Goal: Task Accomplishment & Management: Use online tool/utility

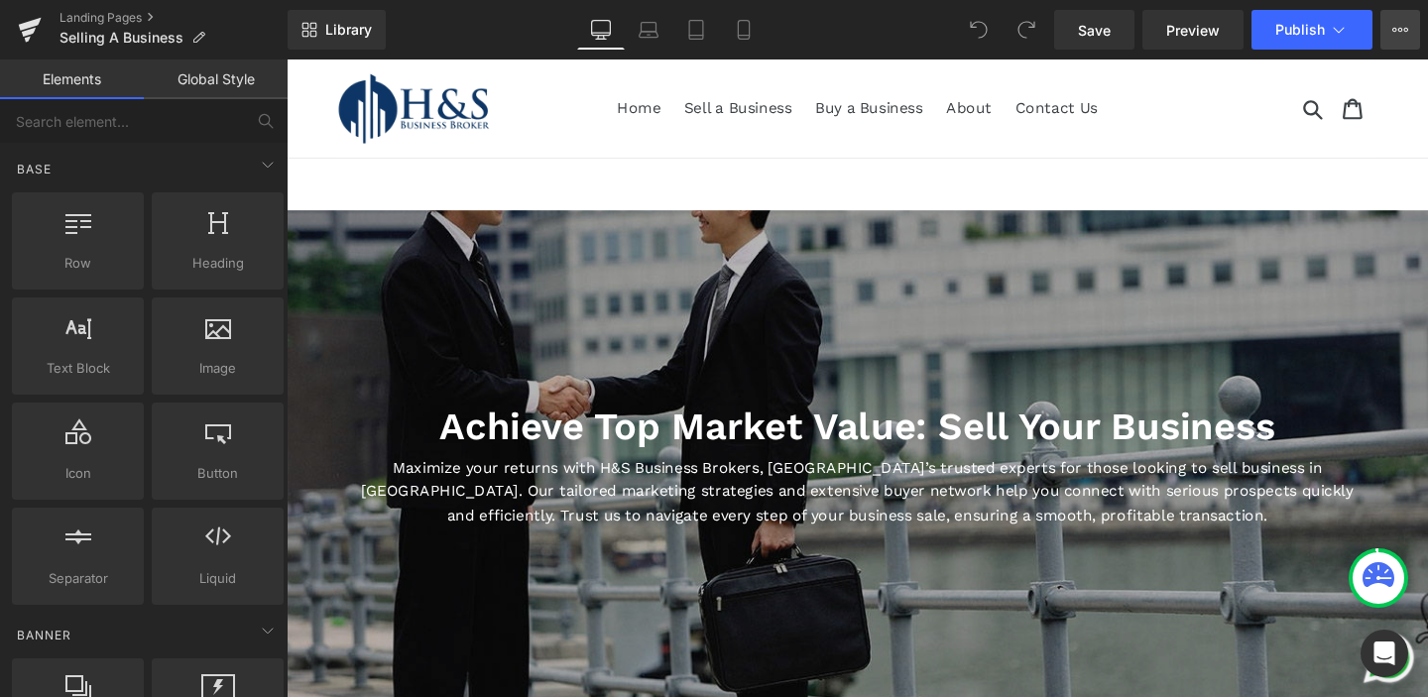
click at [1394, 33] on icon at bounding box center [1400, 30] width 16 height 16
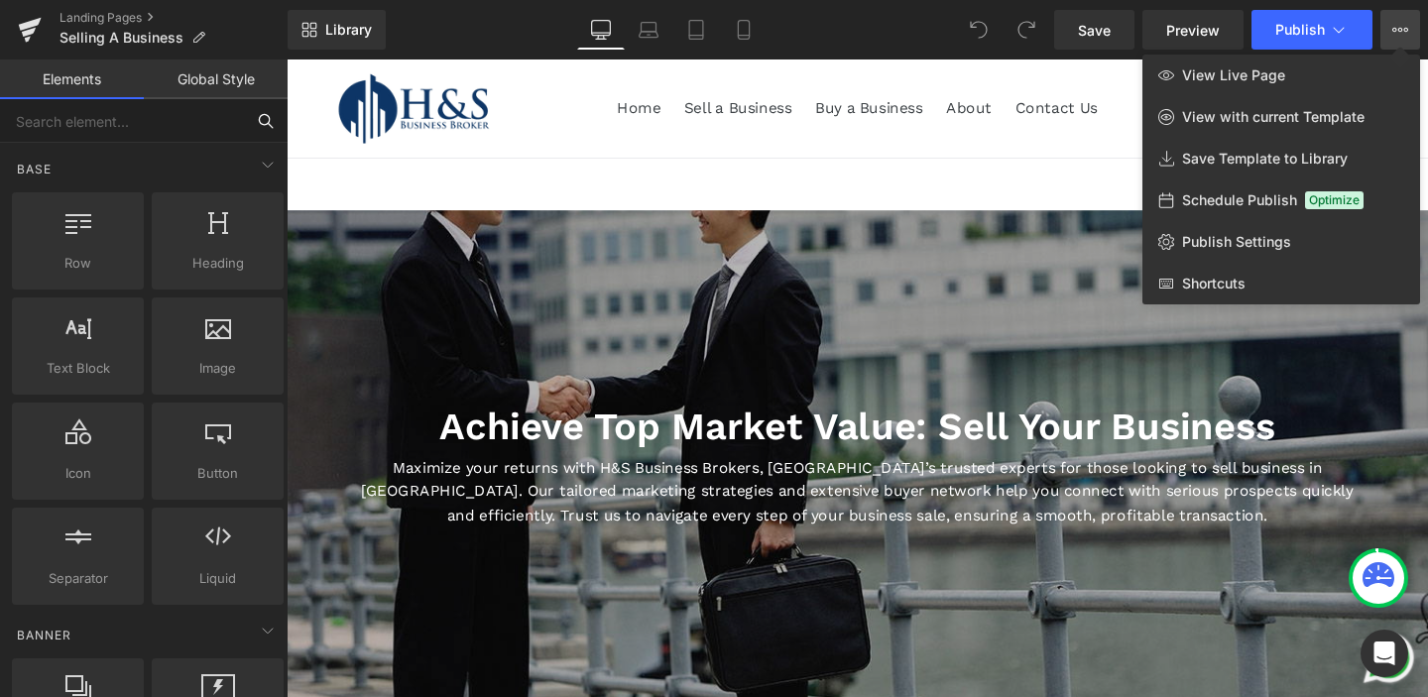
click at [158, 129] on input "text" at bounding box center [122, 121] width 244 height 44
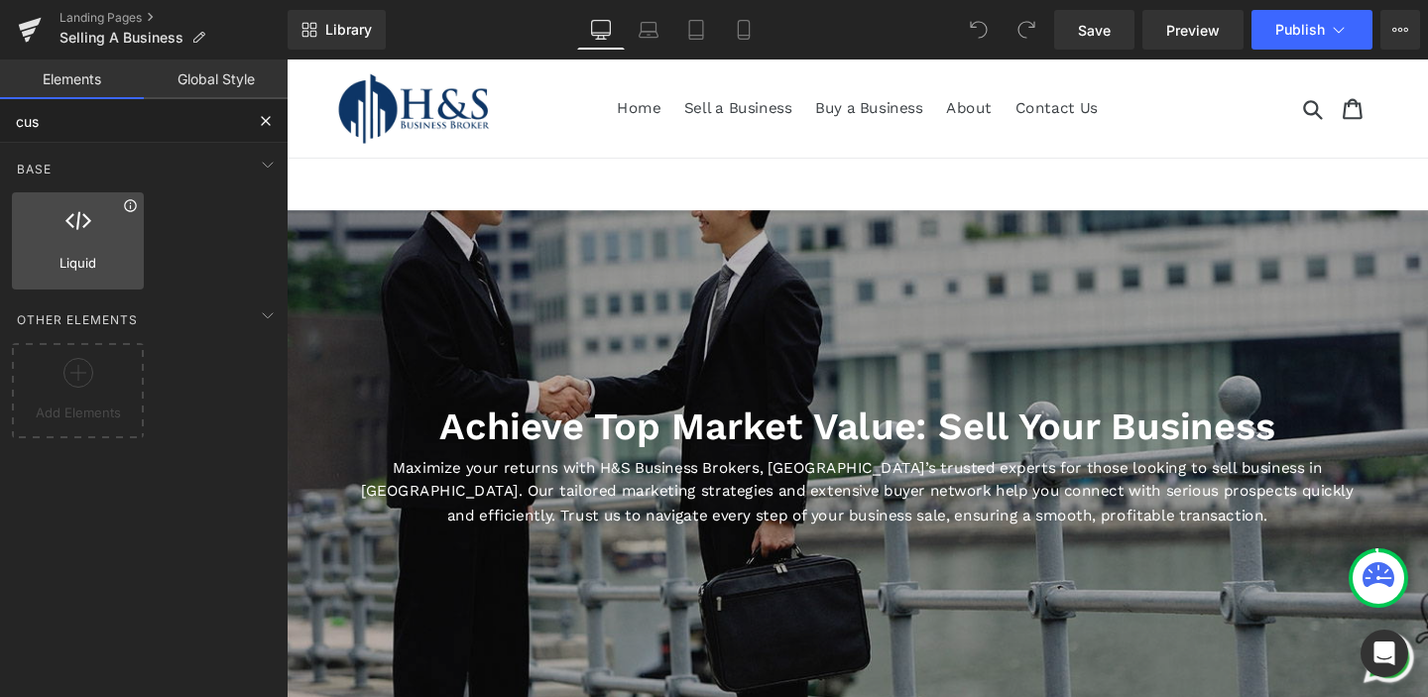
click at [127, 207] on icon at bounding box center [130, 205] width 15 height 15
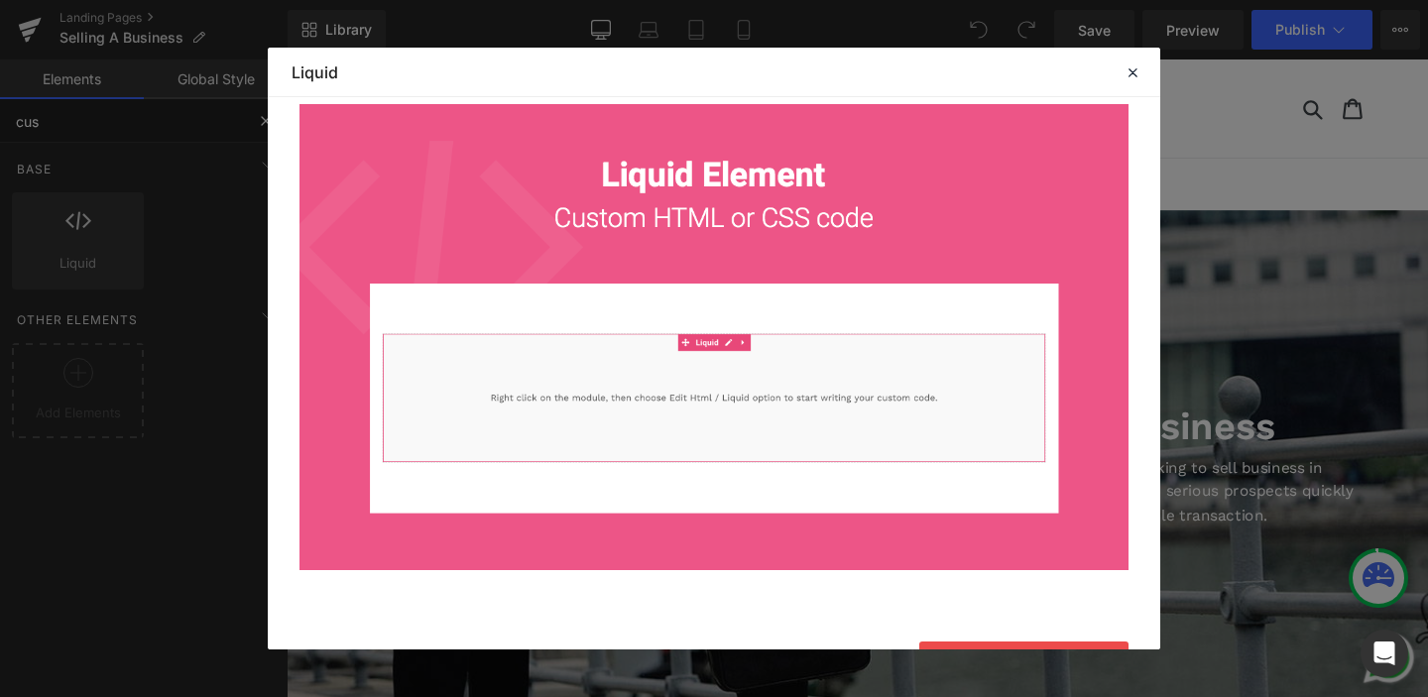
scroll to position [234, 0]
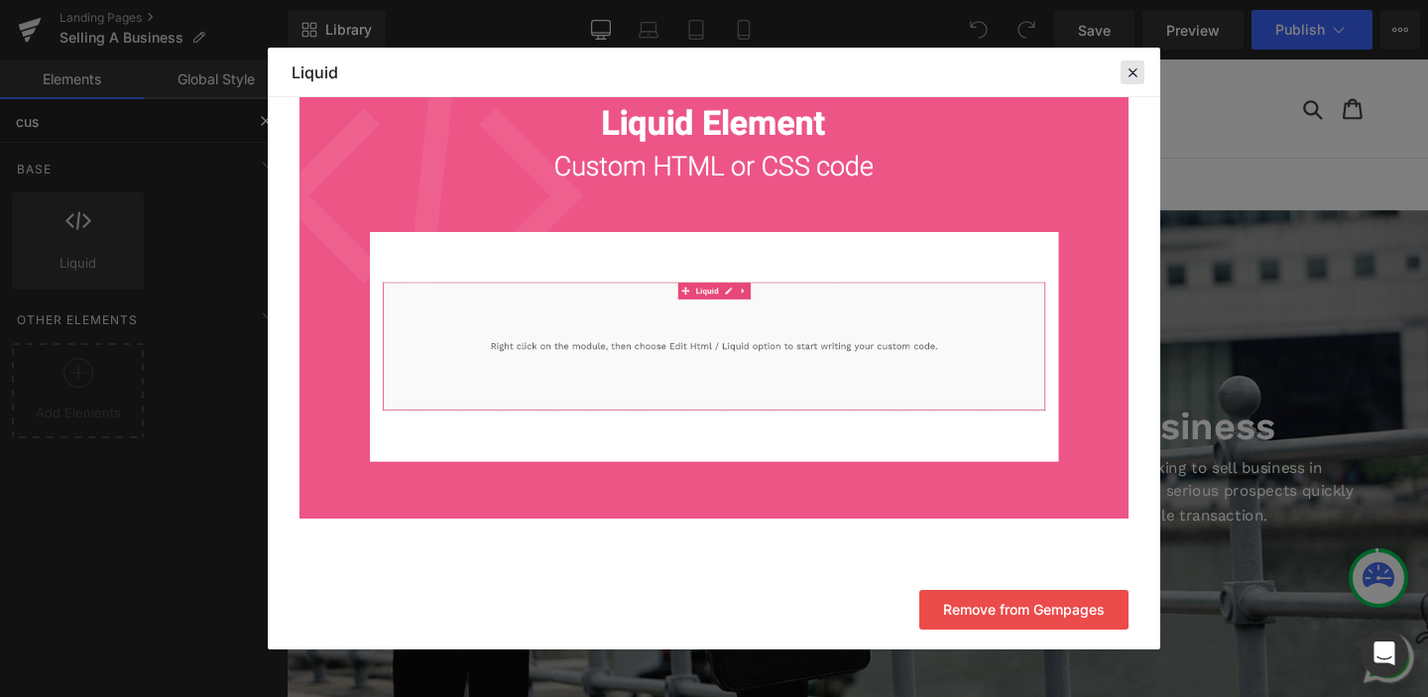
type input "cus"
drag, startPoint x: 1133, startPoint y: 65, endPoint x: 890, endPoint y: 7, distance: 249.9
click at [1133, 65] on icon at bounding box center [1133, 72] width 18 height 18
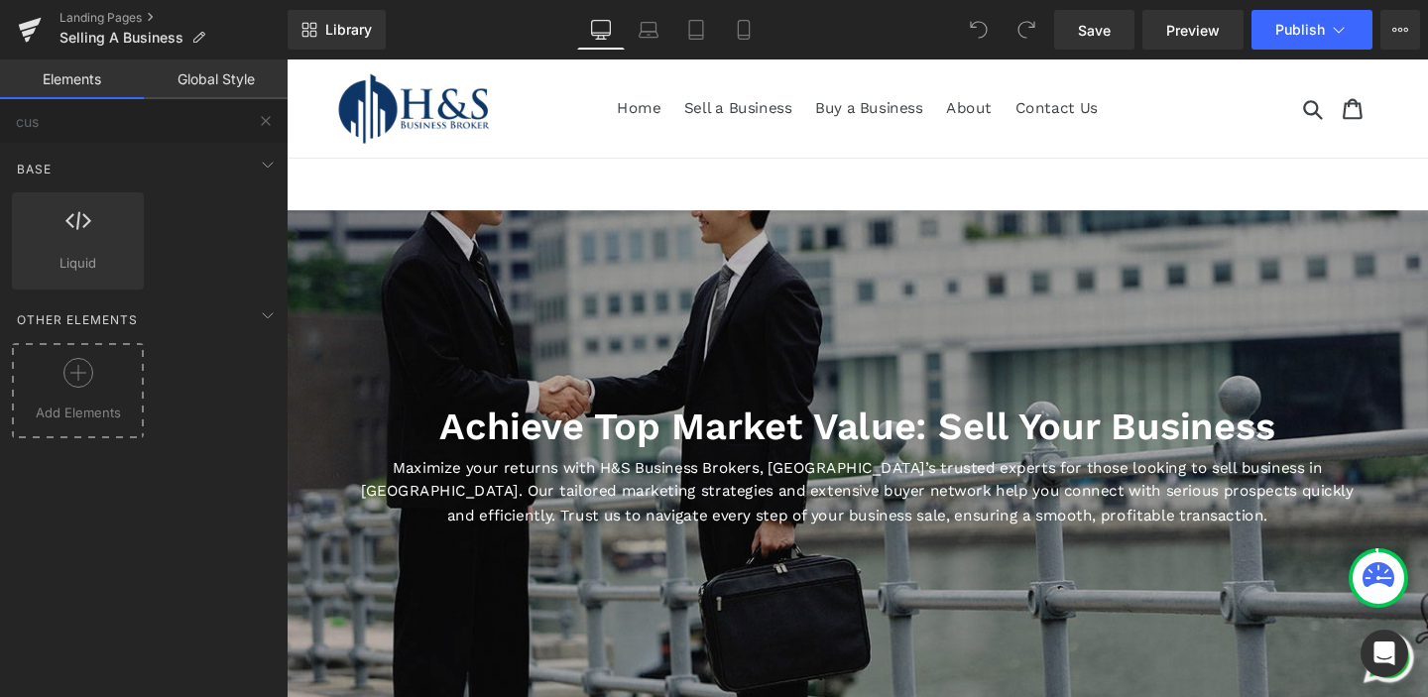
click at [74, 376] on icon at bounding box center [78, 373] width 30 height 30
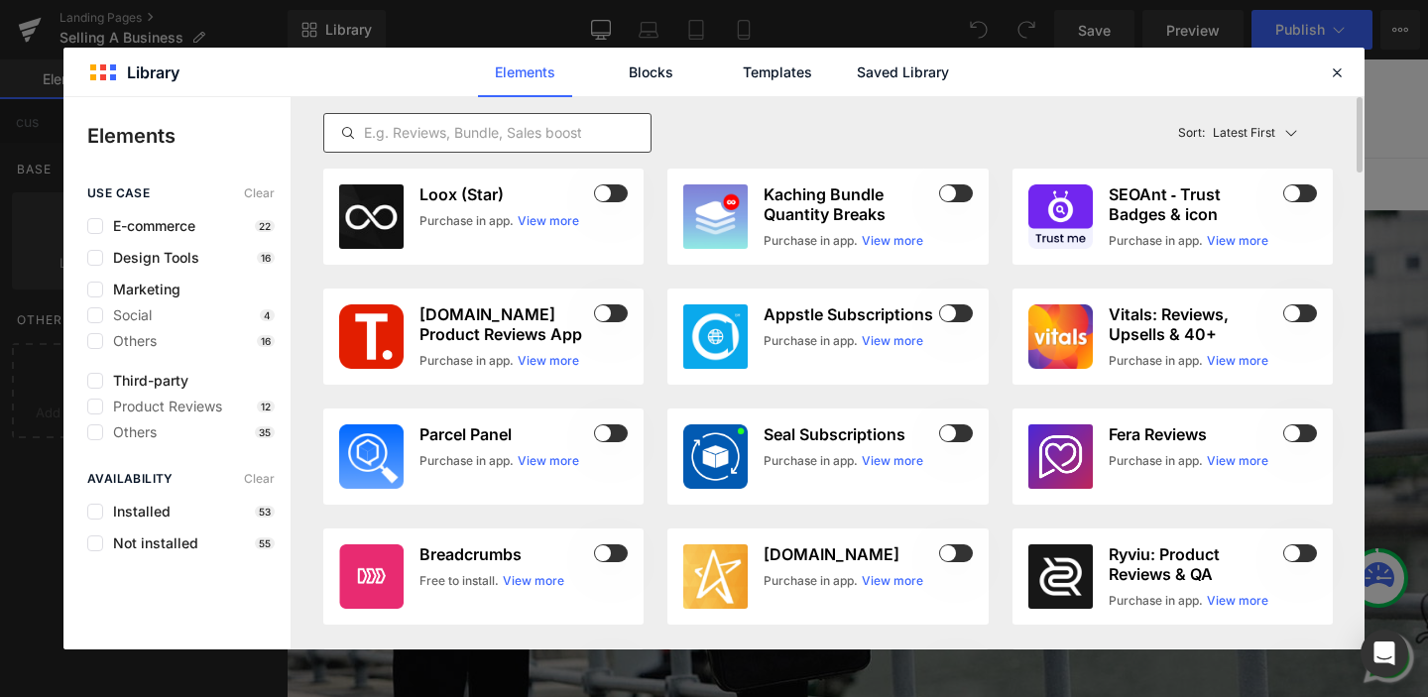
click at [500, 136] on input "text" at bounding box center [487, 133] width 326 height 24
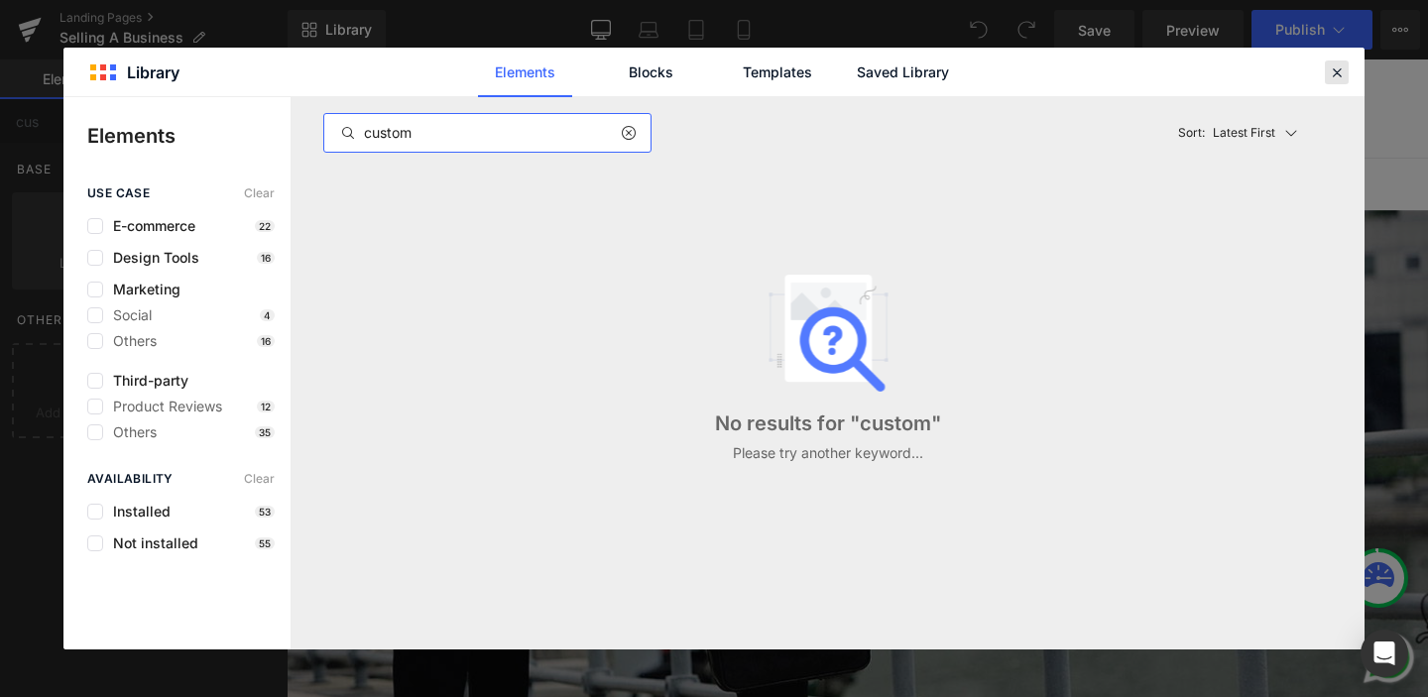
type input "custom"
click at [1336, 73] on icon at bounding box center [1337, 72] width 18 height 18
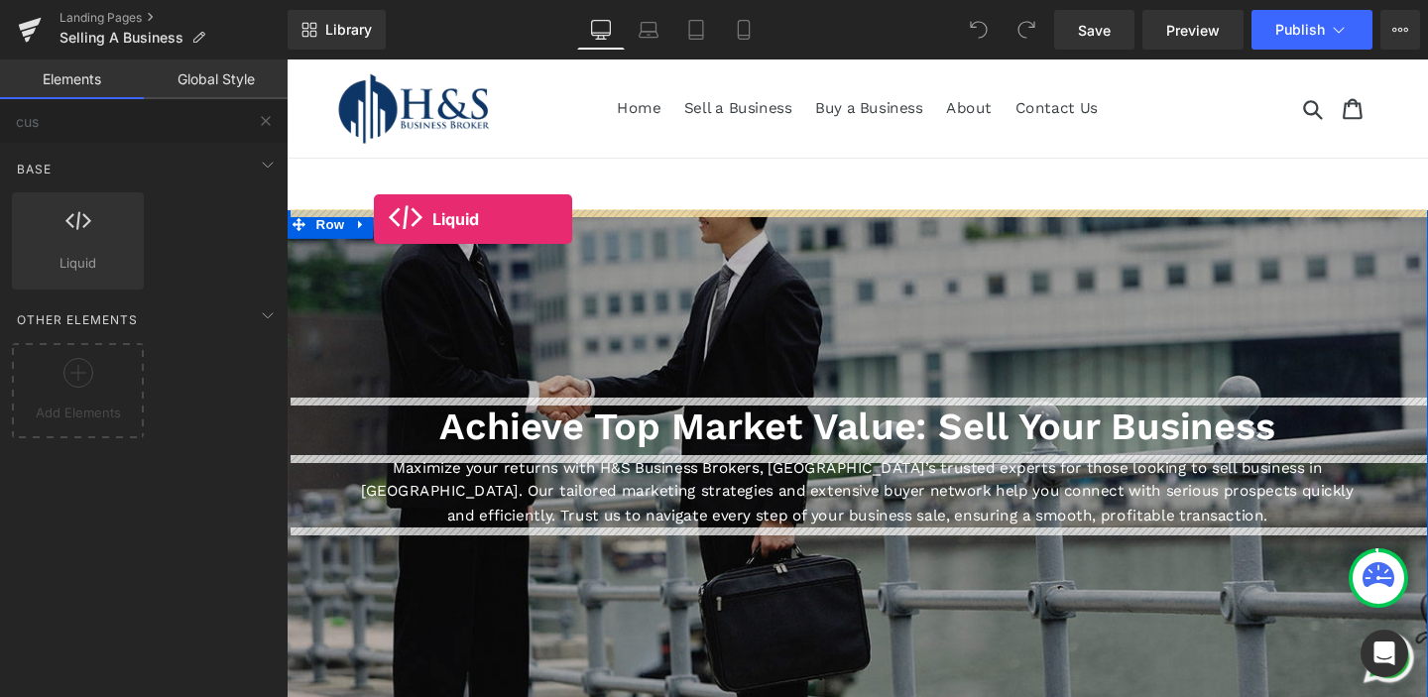
drag, startPoint x: 349, startPoint y: 306, endPoint x: 379, endPoint y: 227, distance: 84.7
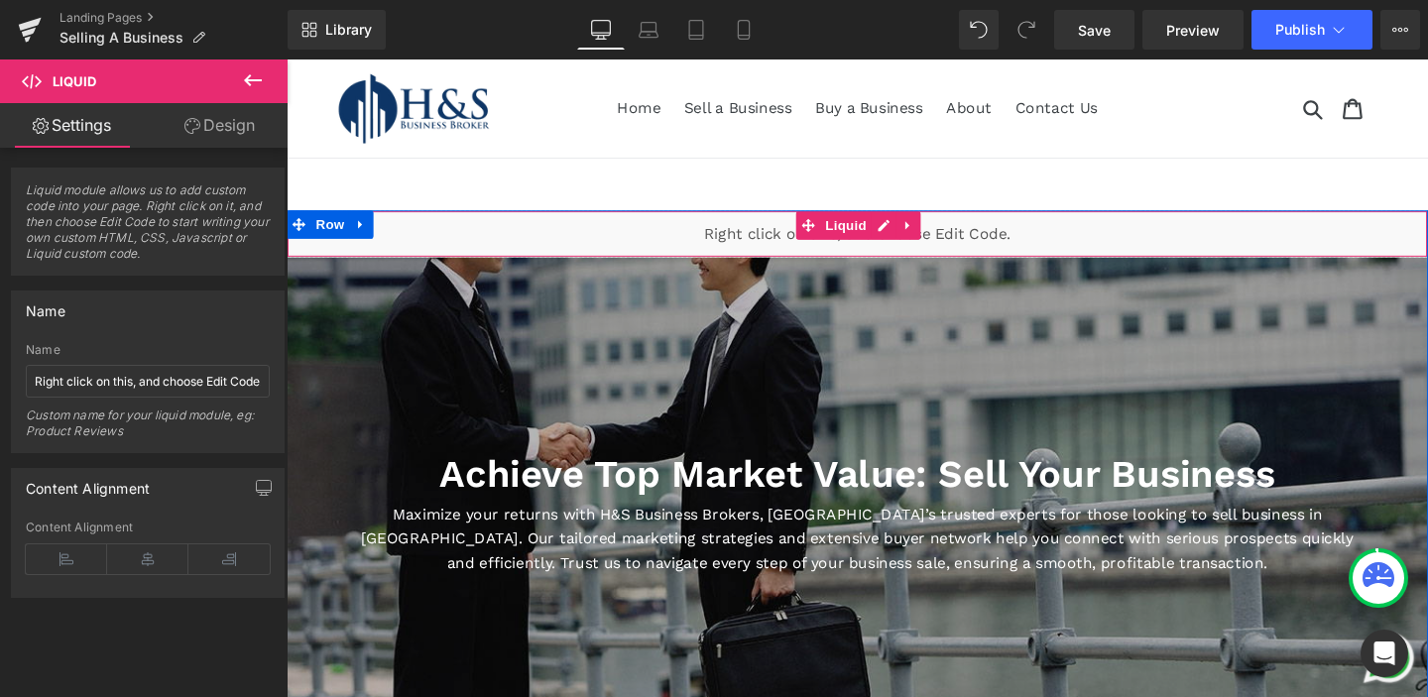
click at [683, 248] on div "Liquid" at bounding box center [887, 243] width 1200 height 50
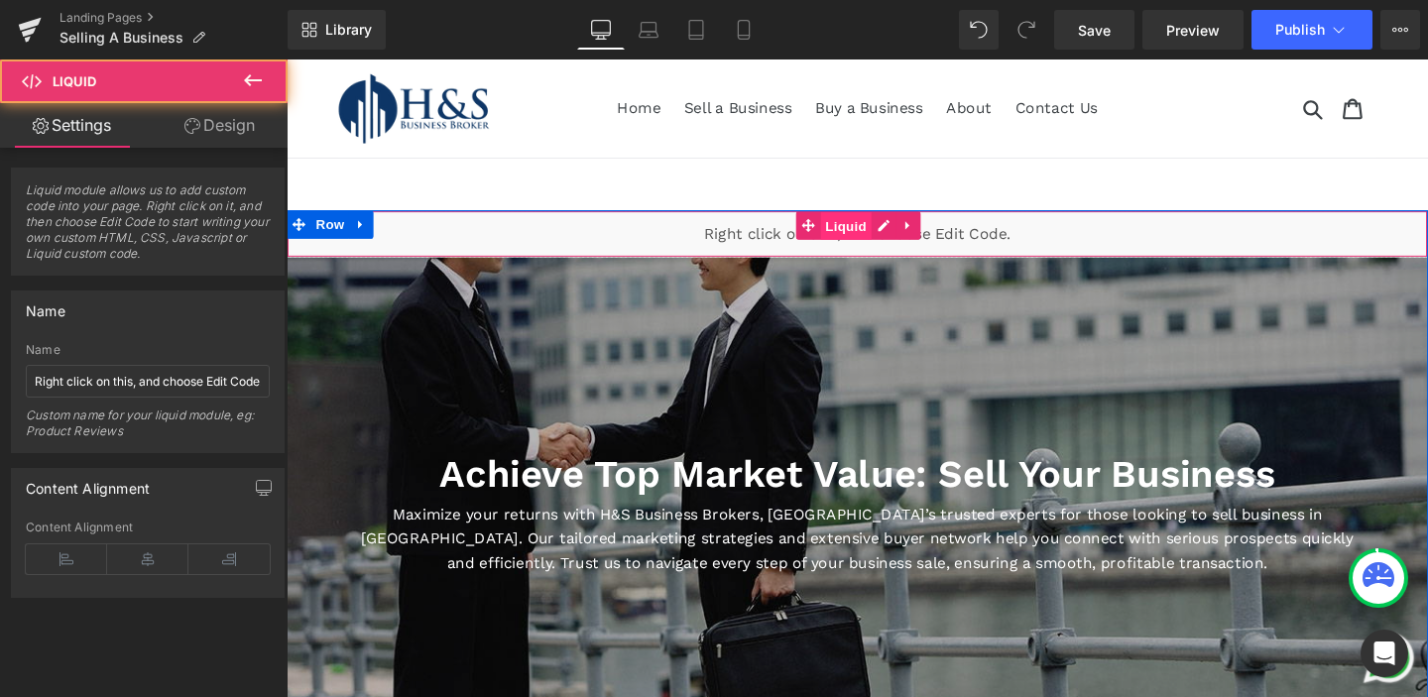
click at [885, 227] on span "Liquid" at bounding box center [875, 235] width 54 height 30
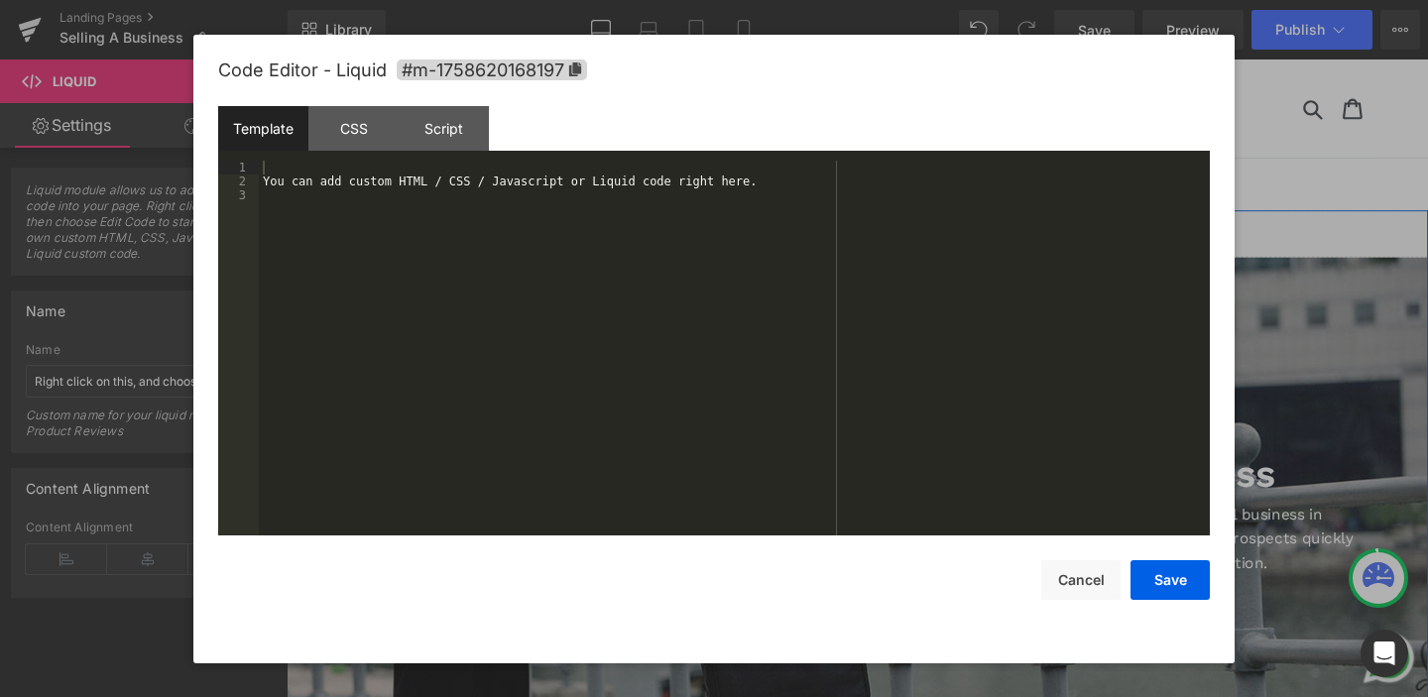
drag, startPoint x: 922, startPoint y: 231, endPoint x: 1179, endPoint y: 282, distance: 261.8
click at [922, 231] on div "Liquid" at bounding box center [887, 243] width 1200 height 50
click at [527, 191] on div "You can add custom HTML / CSS / Javascript or Liquid code right here." at bounding box center [734, 362] width 951 height 403
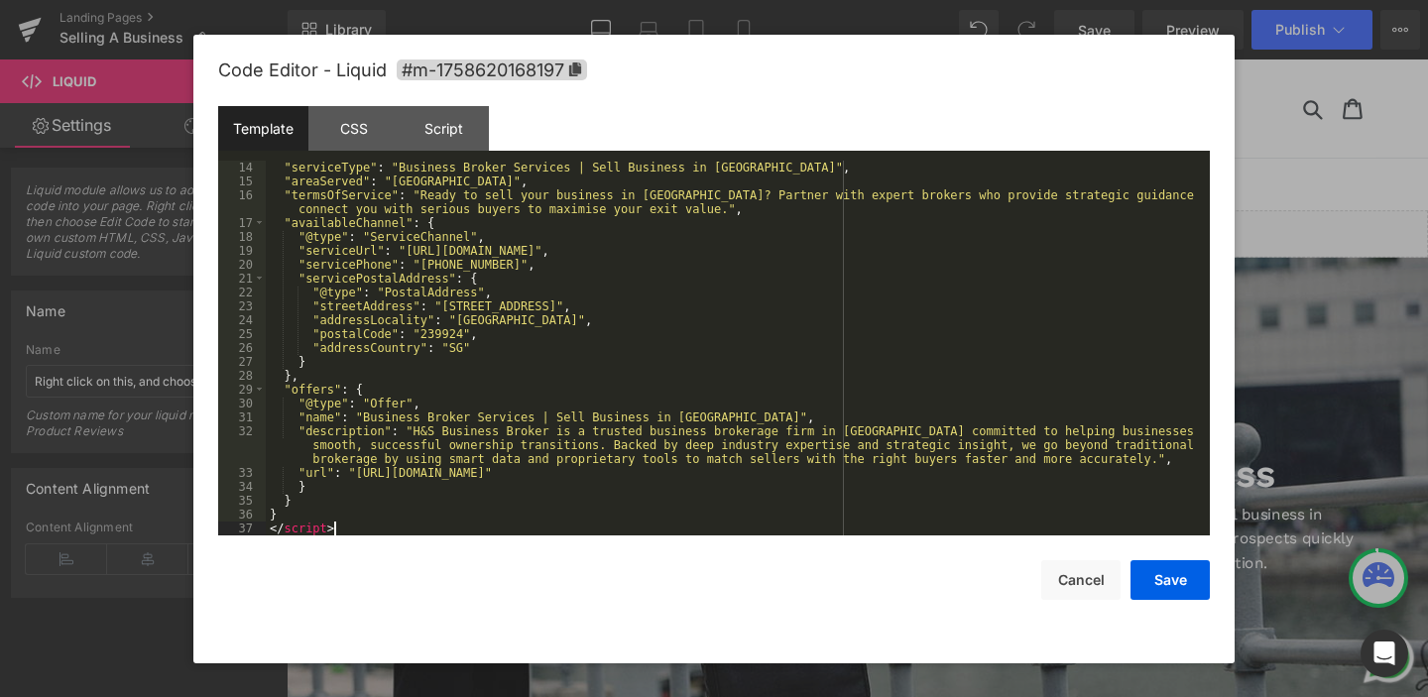
scroll to position [0, 0]
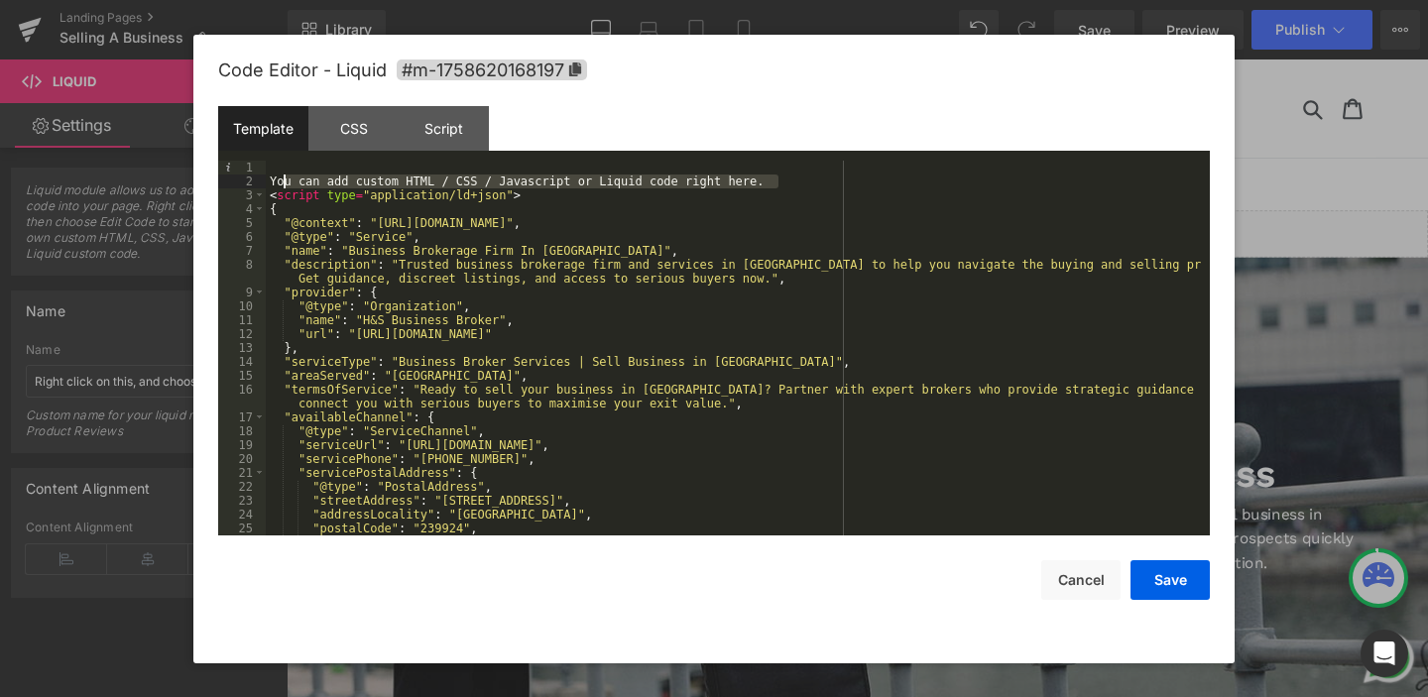
drag, startPoint x: 800, startPoint y: 185, endPoint x: 280, endPoint y: 171, distance: 520.9
click at [281, 174] on div "You can add custom HTML / CSS / Javascript or Liquid code right here. < script …" at bounding box center [734, 362] width 936 height 403
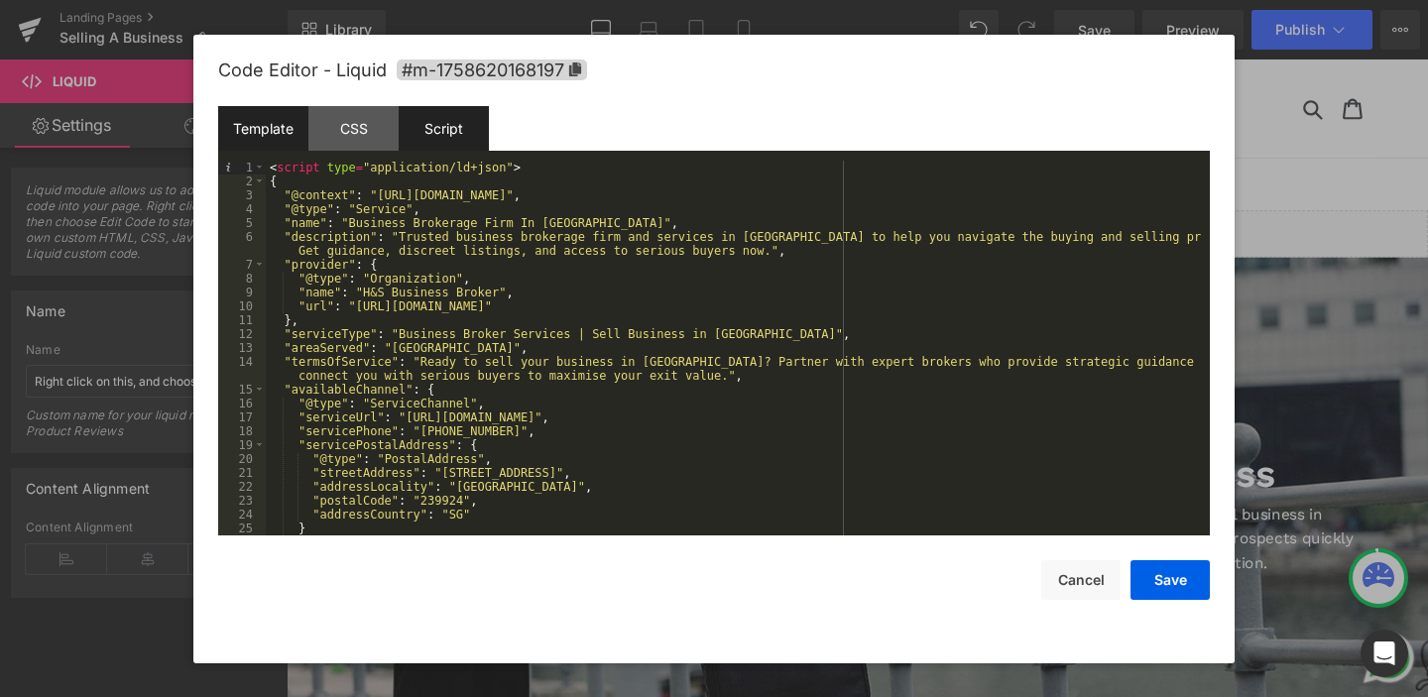
click at [450, 118] on div "Script" at bounding box center [444, 128] width 90 height 45
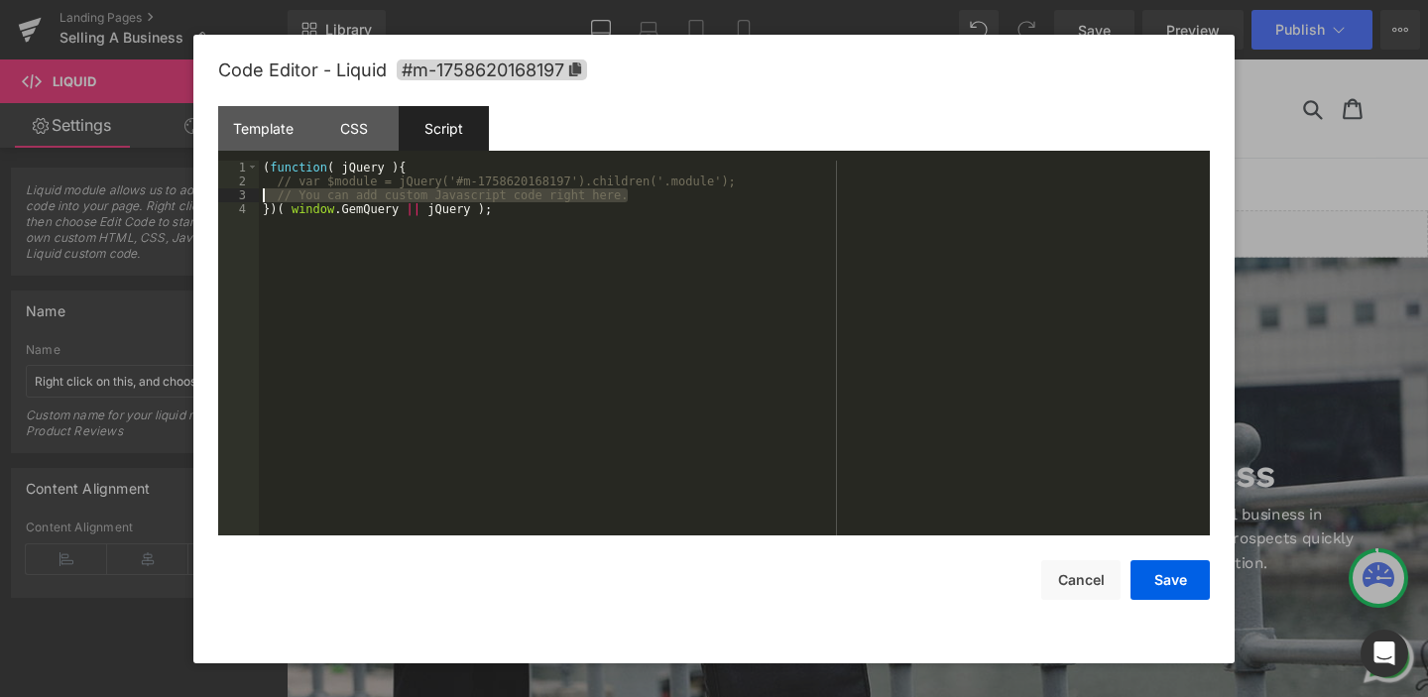
drag, startPoint x: 640, startPoint y: 199, endPoint x: 261, endPoint y: 191, distance: 378.9
click at [261, 191] on div "( function ( jQuery ) { // var $module = jQuery('#m-1758620168197').children('.…" at bounding box center [734, 362] width 951 height 403
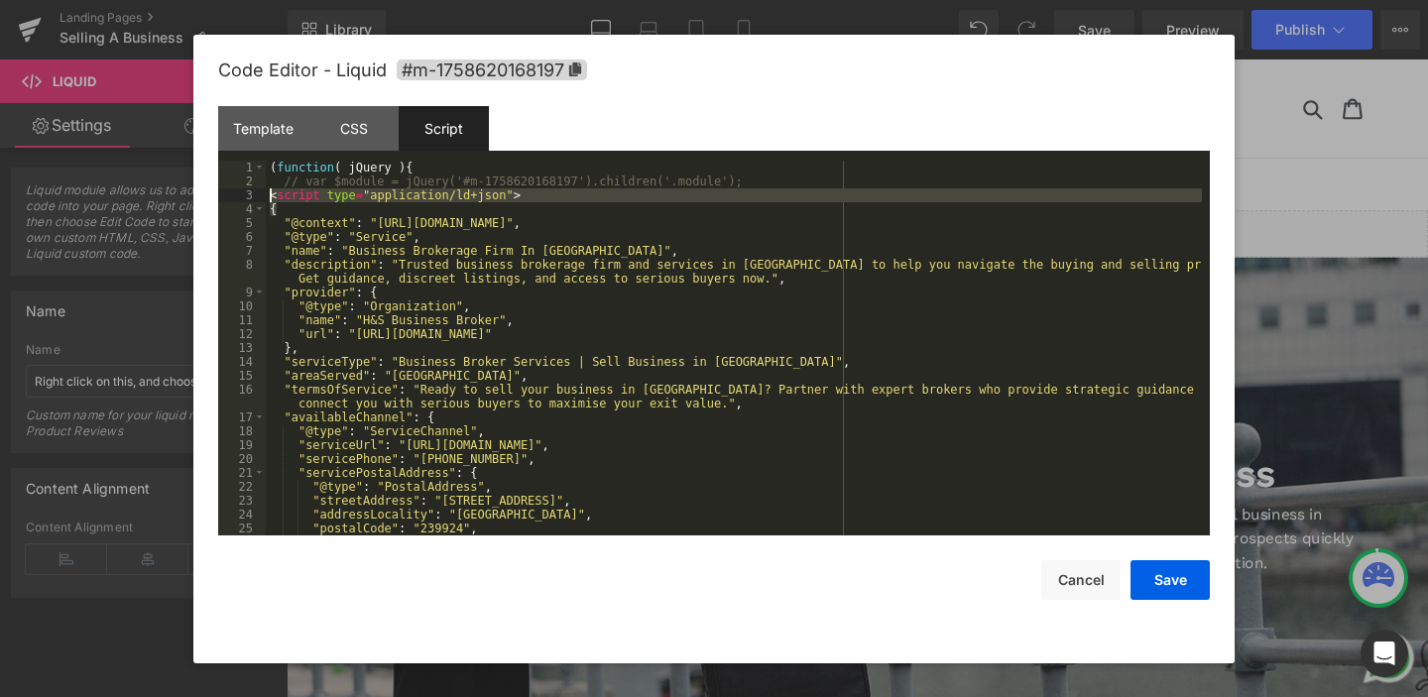
drag, startPoint x: 280, startPoint y: 207, endPoint x: 263, endPoint y: 194, distance: 21.2
click at [263, 194] on pre "1 2 3 4 5 6 7 8 9 10 11 12 13 14 15 16 17 18 19 20 21 22 23 24 25 26 ( function…" at bounding box center [714, 348] width 992 height 375
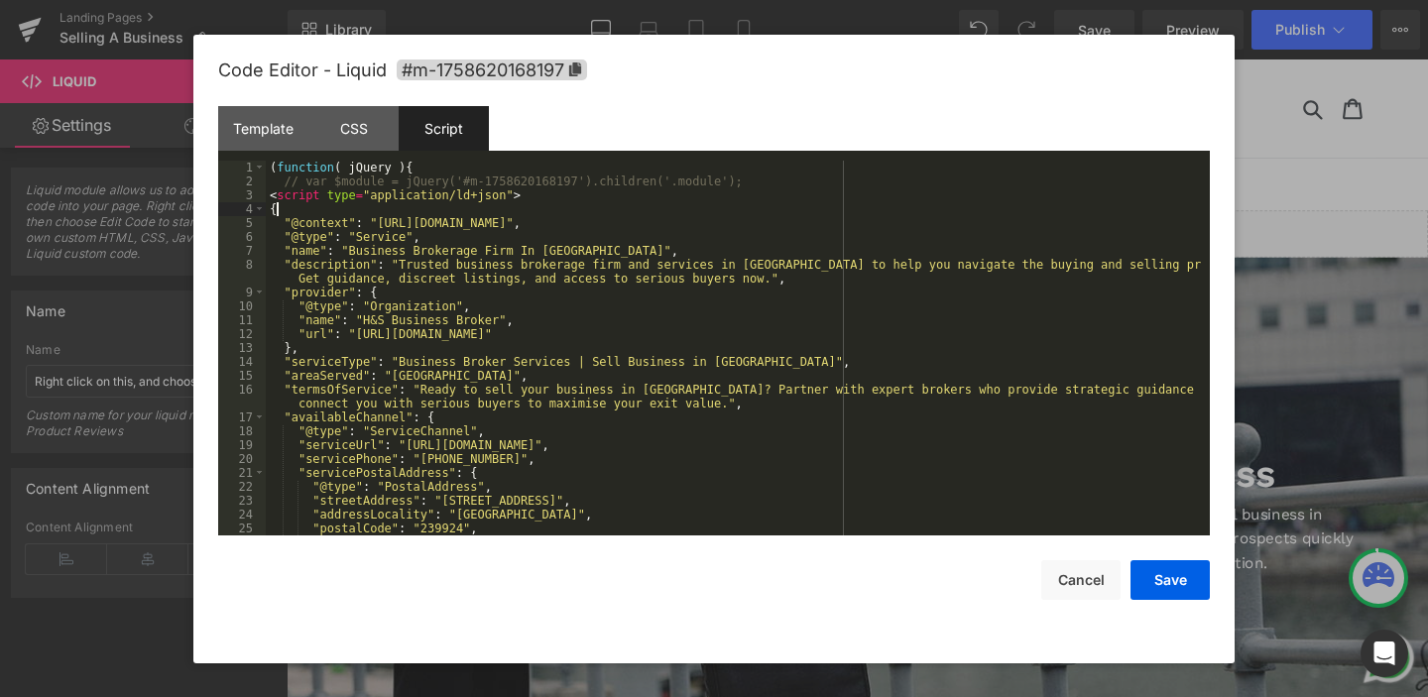
scroll to position [208, 0]
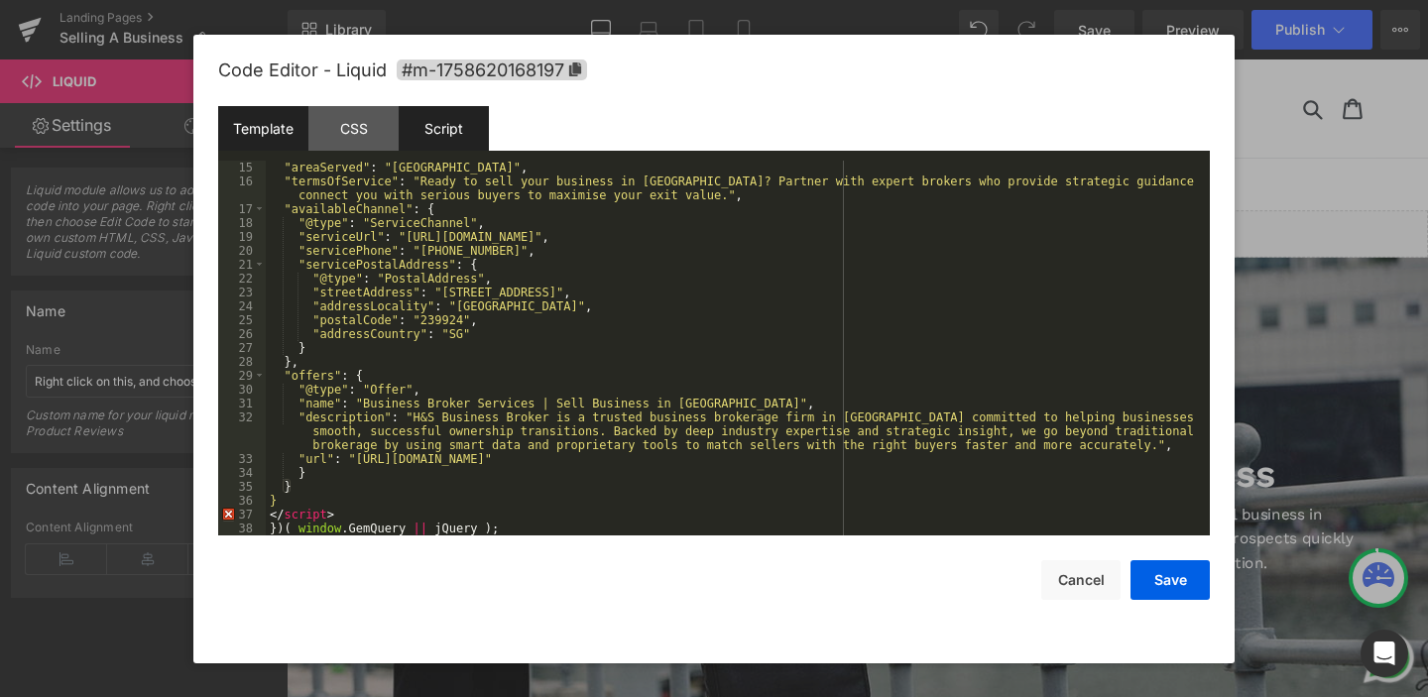
click at [264, 130] on div "Template" at bounding box center [263, 128] width 90 height 45
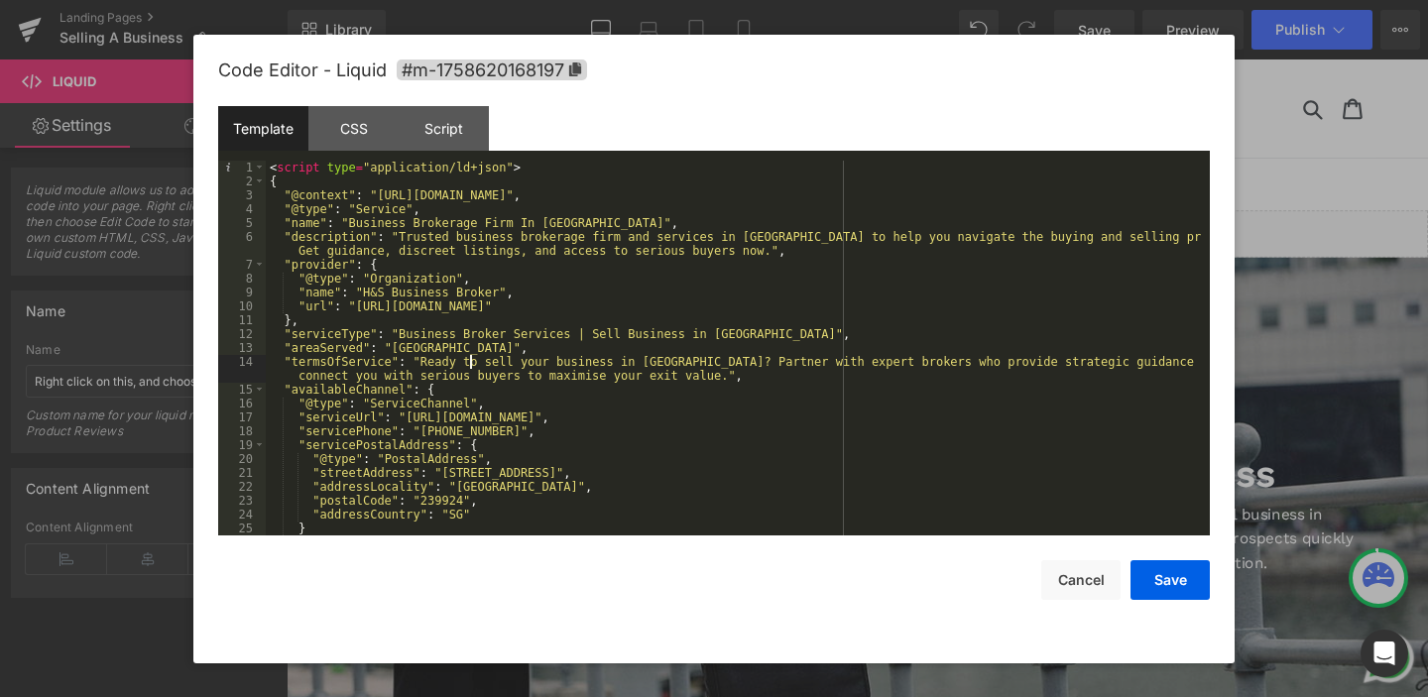
click at [473, 357] on div "< script type = "application/ld+json" > { "@context" : "[URL][DOMAIN_NAME]" , "…" at bounding box center [734, 362] width 936 height 403
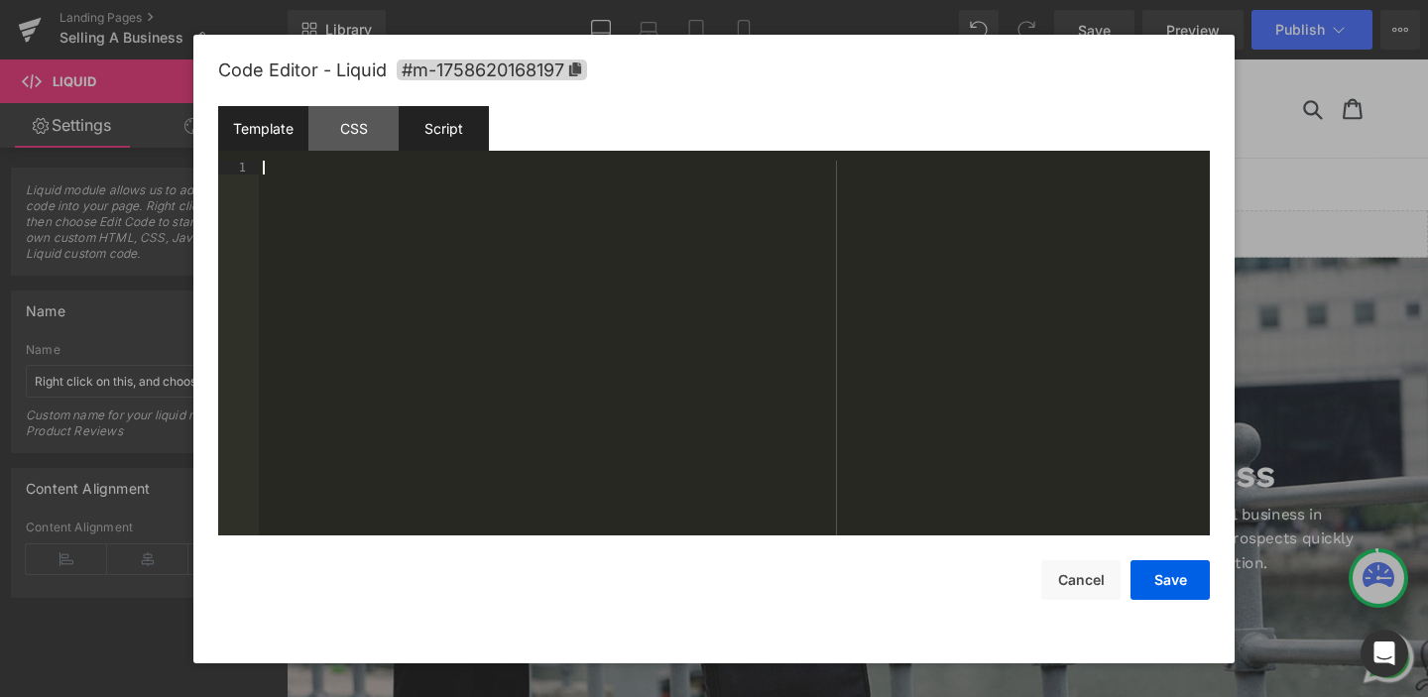
click at [453, 130] on div "Script" at bounding box center [444, 128] width 90 height 45
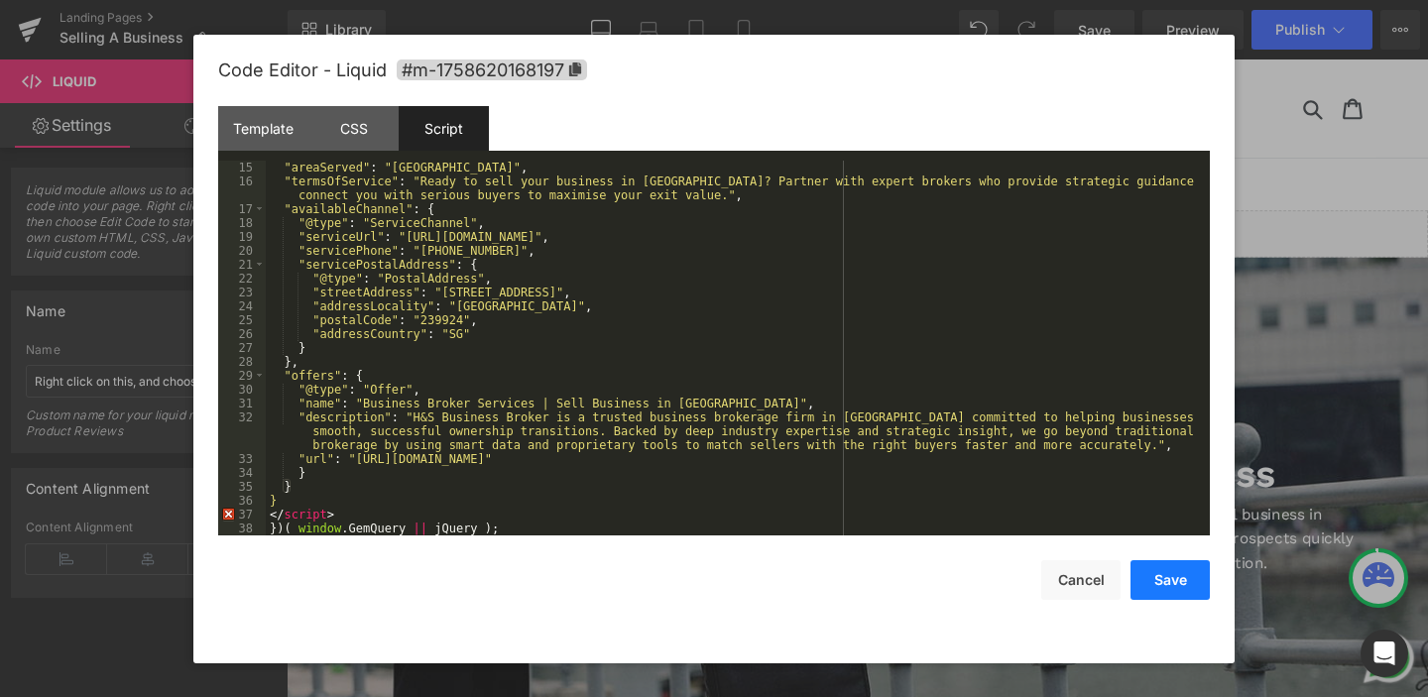
click at [1155, 591] on button "Save" at bounding box center [1170, 580] width 79 height 40
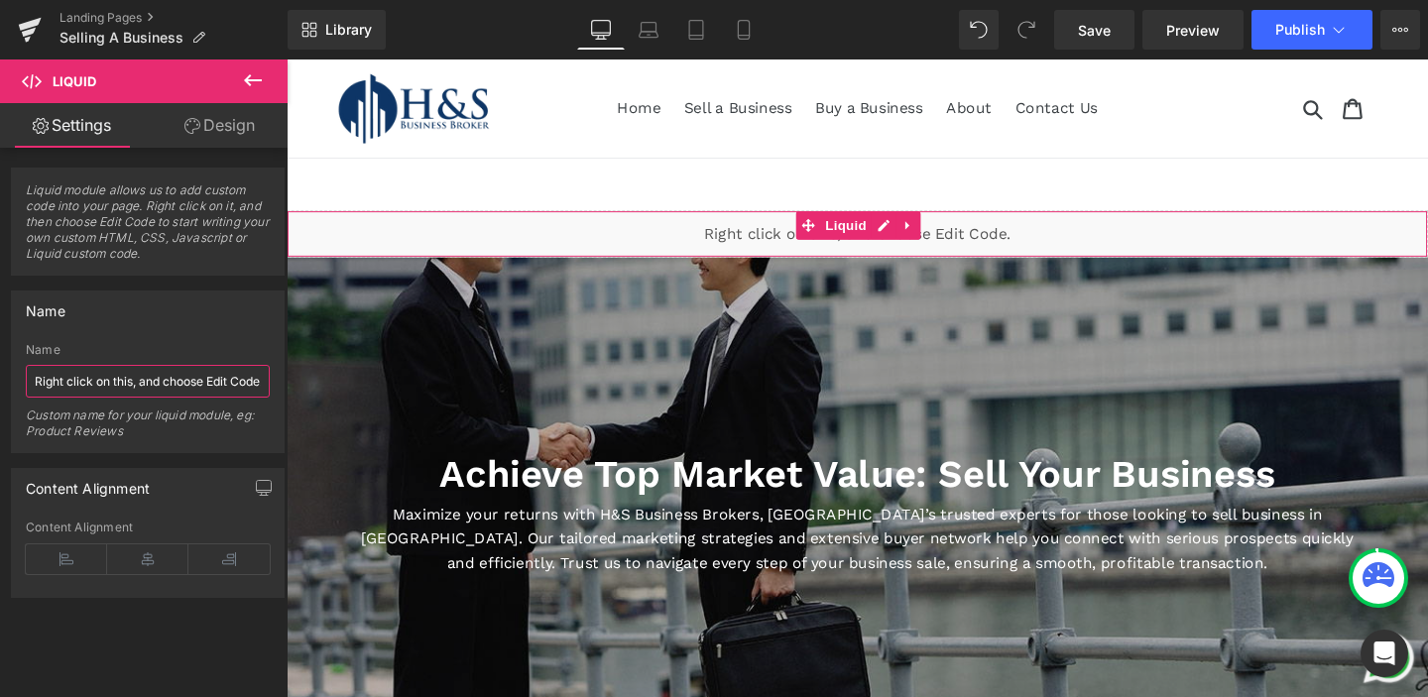
click at [167, 381] on input "Right click on this, and choose Edit Code." at bounding box center [148, 381] width 244 height 33
click at [214, 125] on link "Design" at bounding box center [220, 125] width 144 height 45
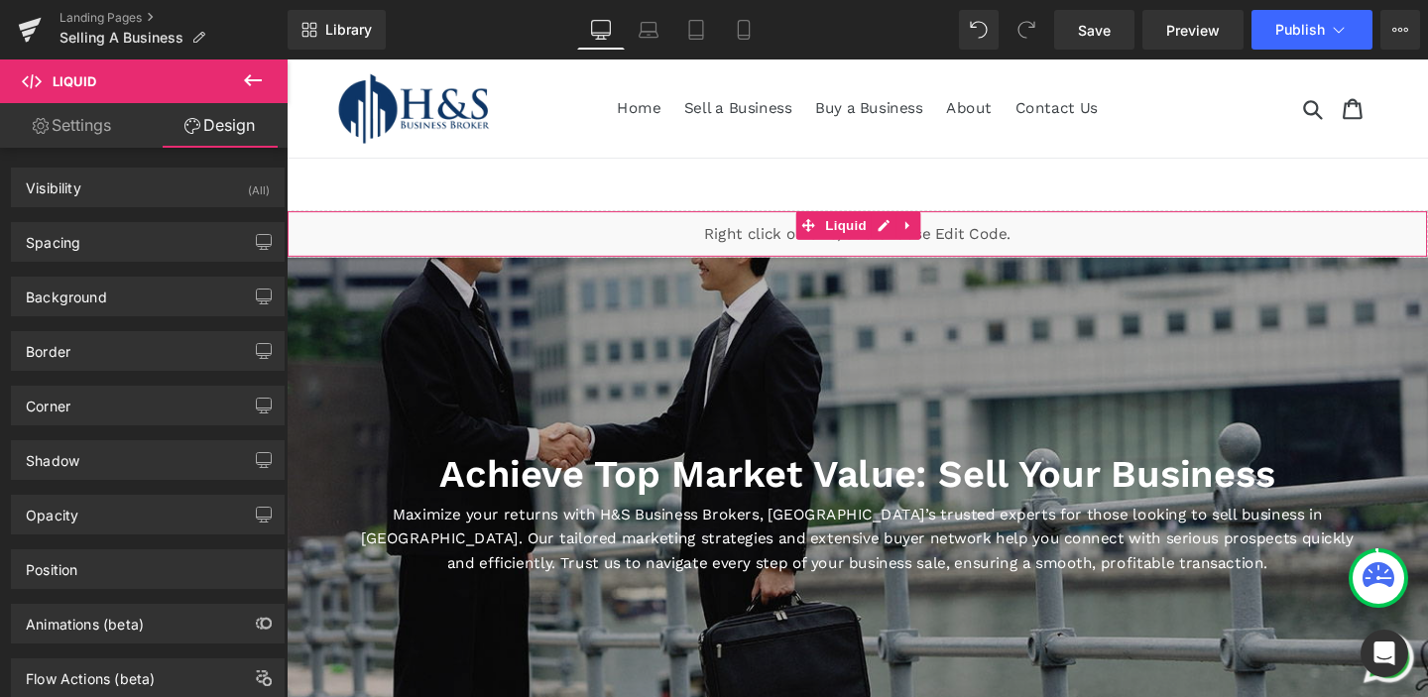
click at [44, 133] on icon at bounding box center [41, 126] width 16 height 16
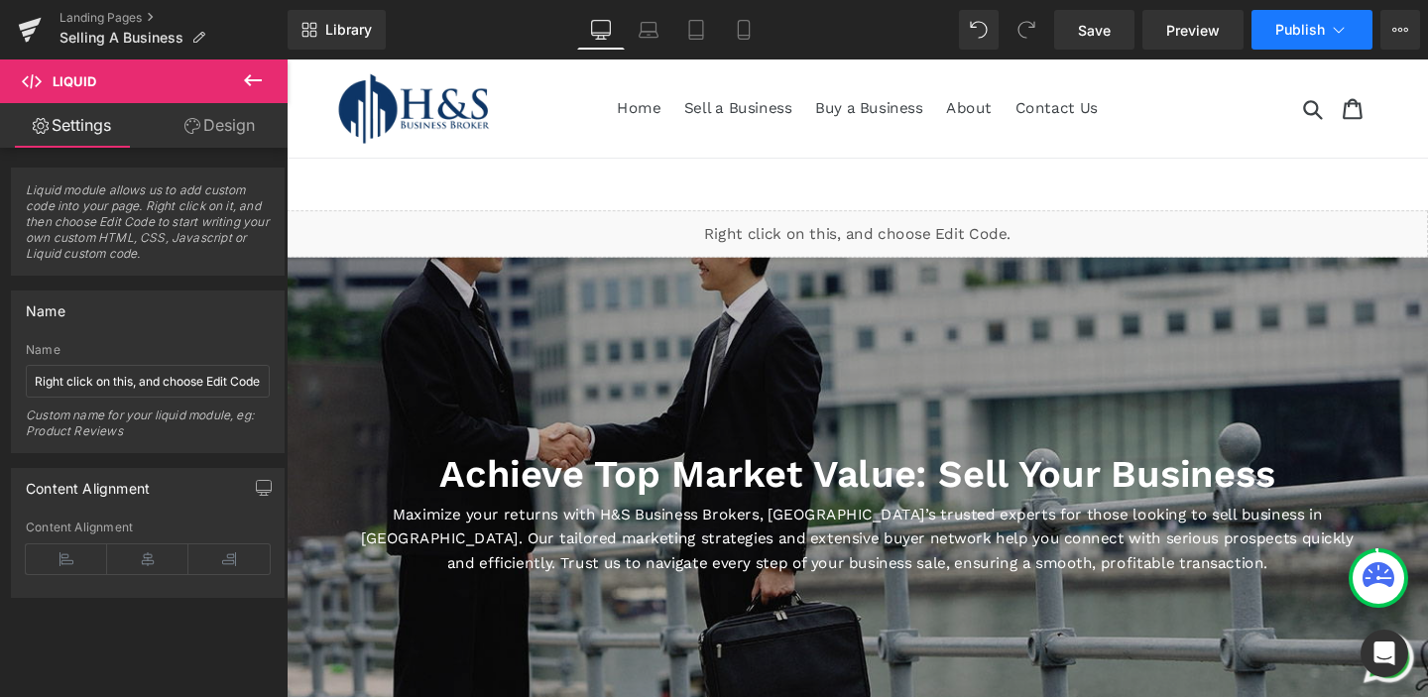
click at [1289, 35] on span "Publish" at bounding box center [1300, 30] width 50 height 16
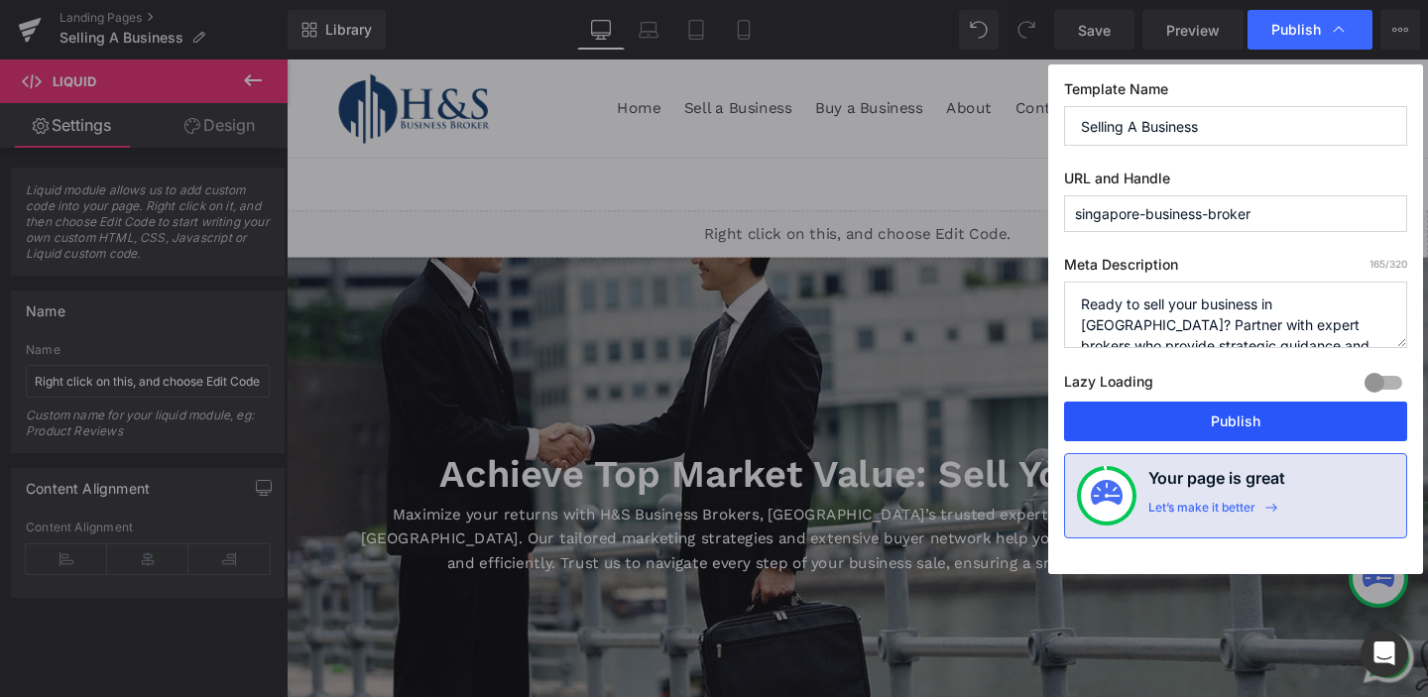
click at [1203, 411] on button "Publish" at bounding box center [1235, 422] width 343 height 40
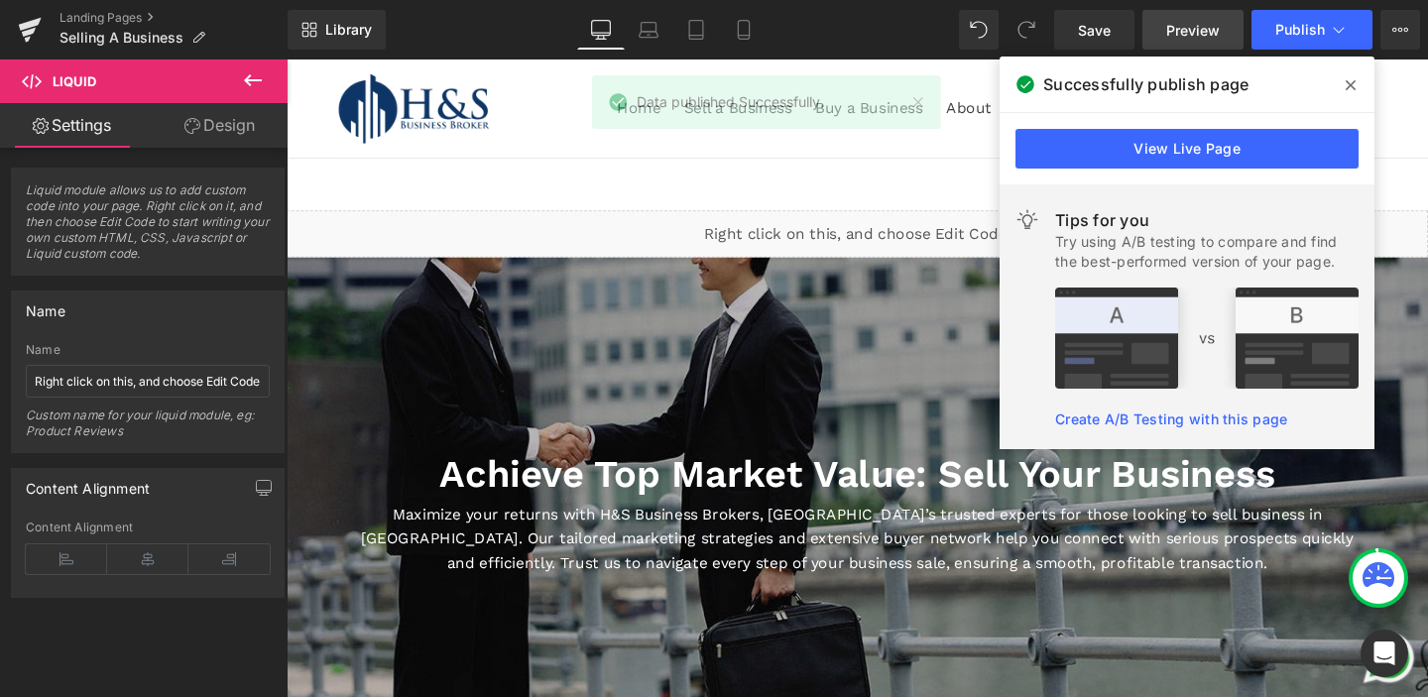
click at [1192, 30] on span "Preview" at bounding box center [1193, 30] width 54 height 21
